Goal: Transaction & Acquisition: Obtain resource

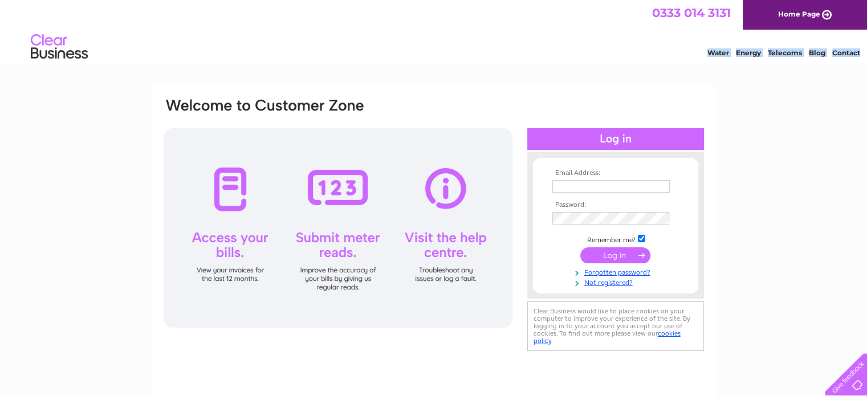
click at [538, 67] on html "0333 014 3131 Home Page Water Energy Telecoms Blog Contact" at bounding box center [433, 33] width 867 height 67
type input "[PERSON_NAME][EMAIL_ADDRESS][DOMAIN_NAME]"
click at [614, 256] on input "submit" at bounding box center [616, 255] width 70 height 16
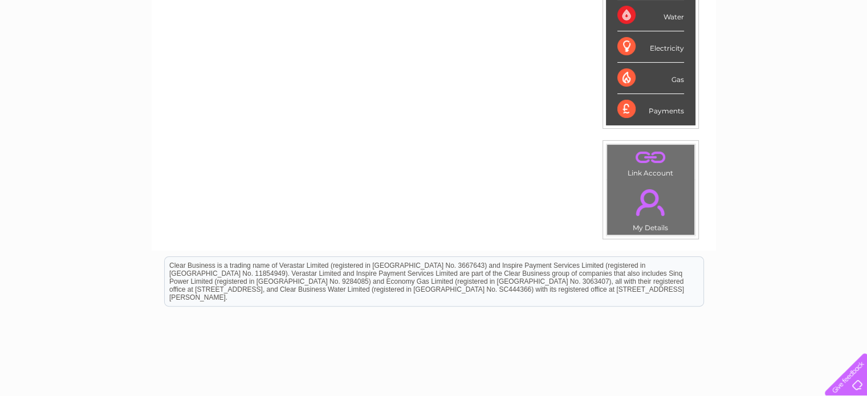
scroll to position [280, 0]
click at [661, 133] on td "Account number 342521 900629 MY LIVE SERVICES Telecoms Broadband Mobile Water E…" at bounding box center [642, 39] width 113 height 401
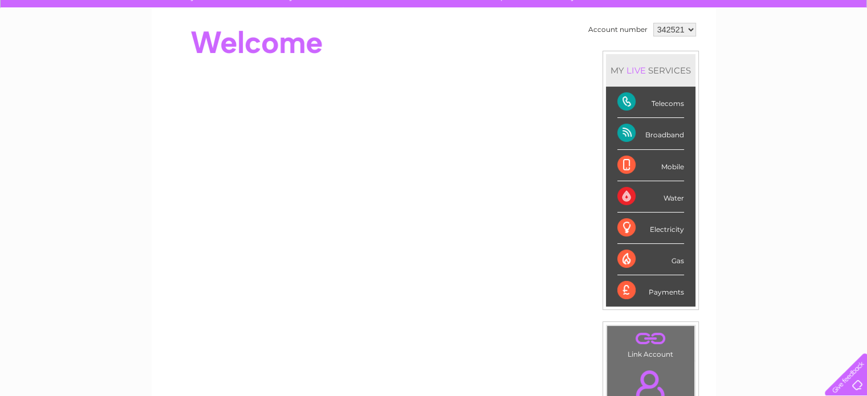
scroll to position [3, 0]
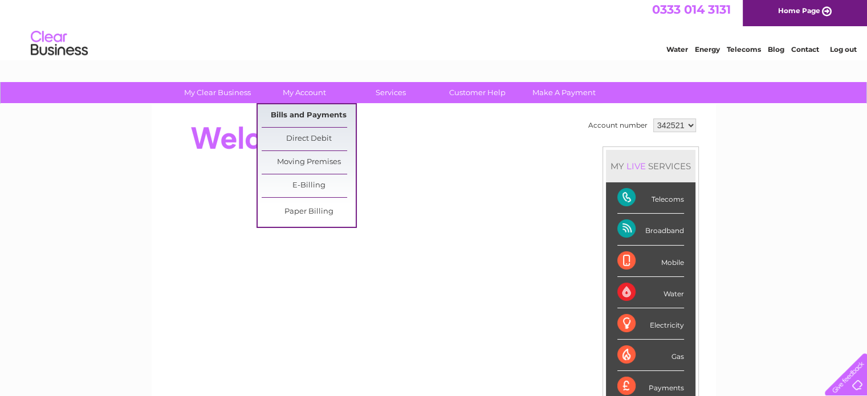
click at [310, 119] on link "Bills and Payments" at bounding box center [309, 115] width 94 height 23
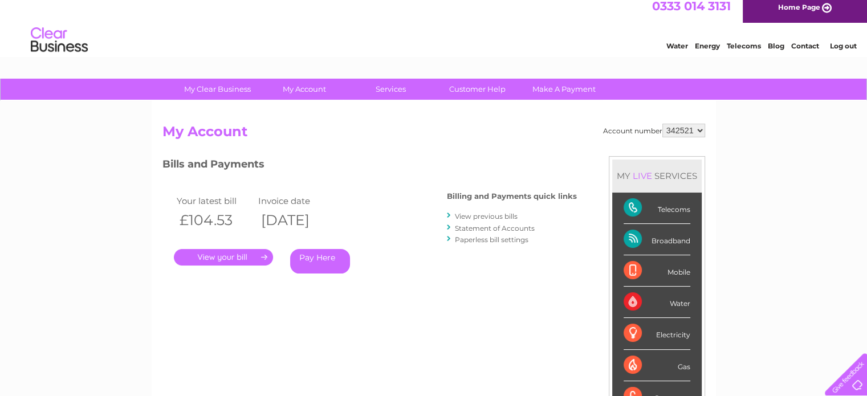
scroll to position [7, 0]
click at [472, 216] on link "View previous bills" at bounding box center [486, 216] width 63 height 9
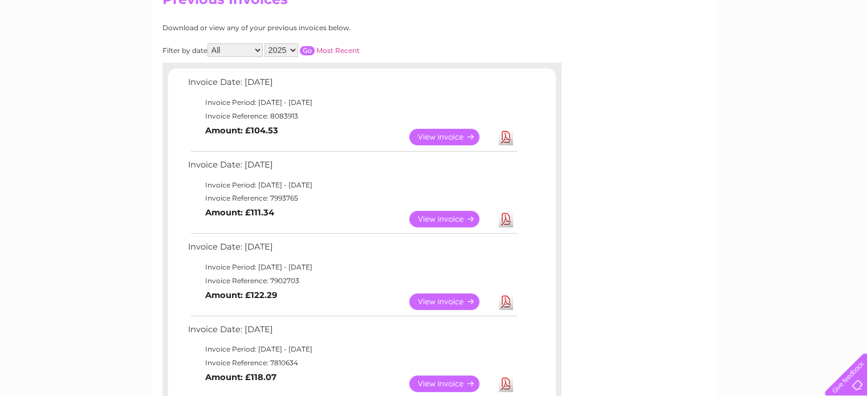
scroll to position [139, 0]
click at [505, 143] on link "Download" at bounding box center [506, 137] width 14 height 17
